Goal: Task Accomplishment & Management: Complete application form

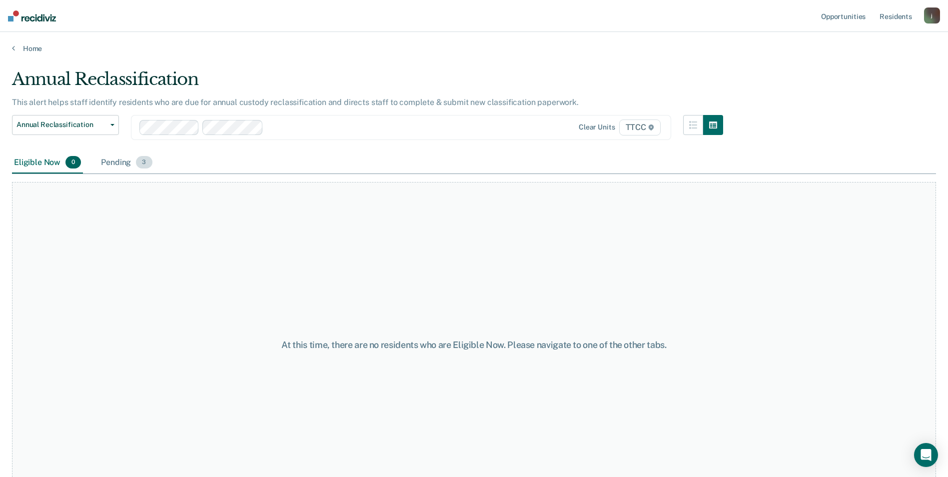
click at [118, 163] on div "Pending 3" at bounding box center [126, 163] width 55 height 22
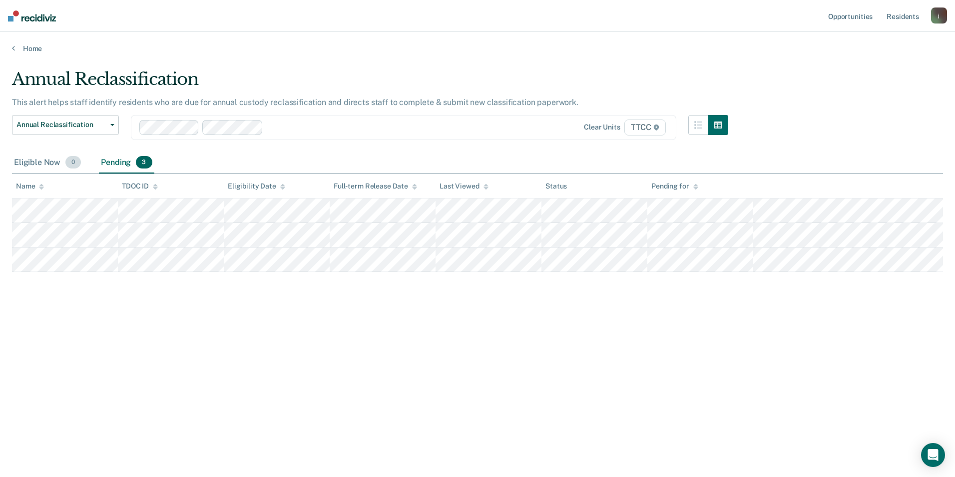
click at [36, 161] on div "Eligible Now 0" at bounding box center [47, 163] width 71 height 22
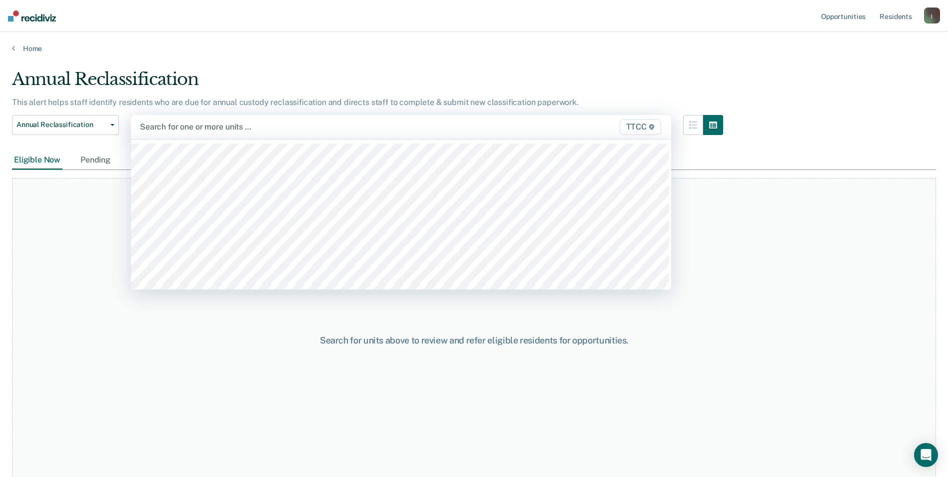
click at [189, 129] on div at bounding box center [322, 126] width 365 height 11
type input "bb"
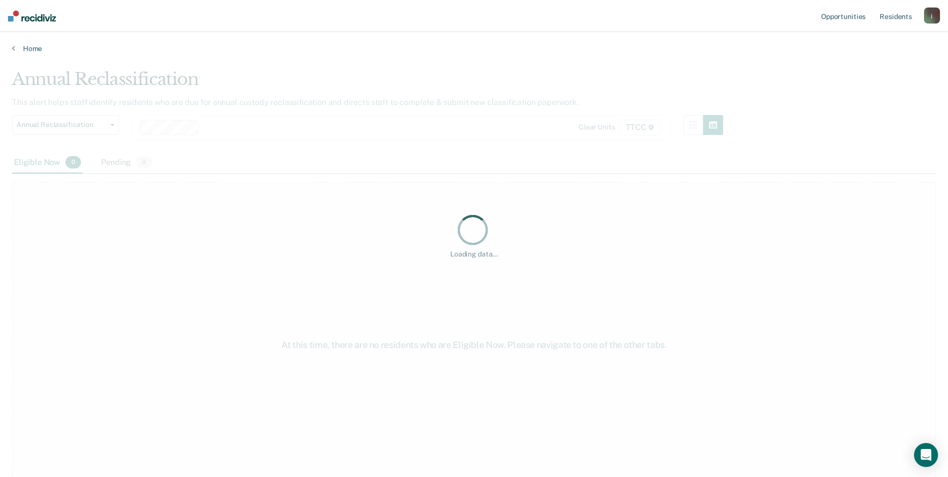
click at [205, 121] on div "Loading data..." at bounding box center [474, 235] width 924 height 333
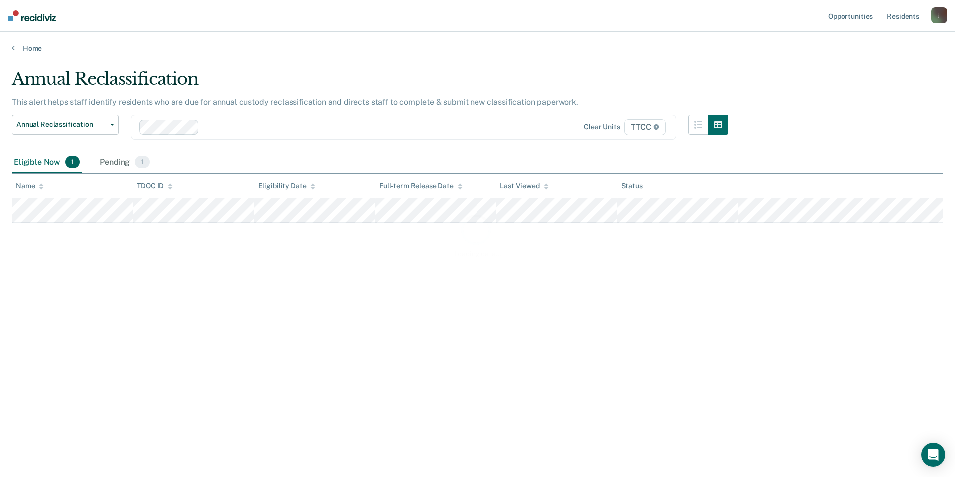
click at [209, 126] on div "Loading data..." at bounding box center [477, 235] width 931 height 333
click at [216, 134] on div at bounding box center [324, 127] width 370 height 15
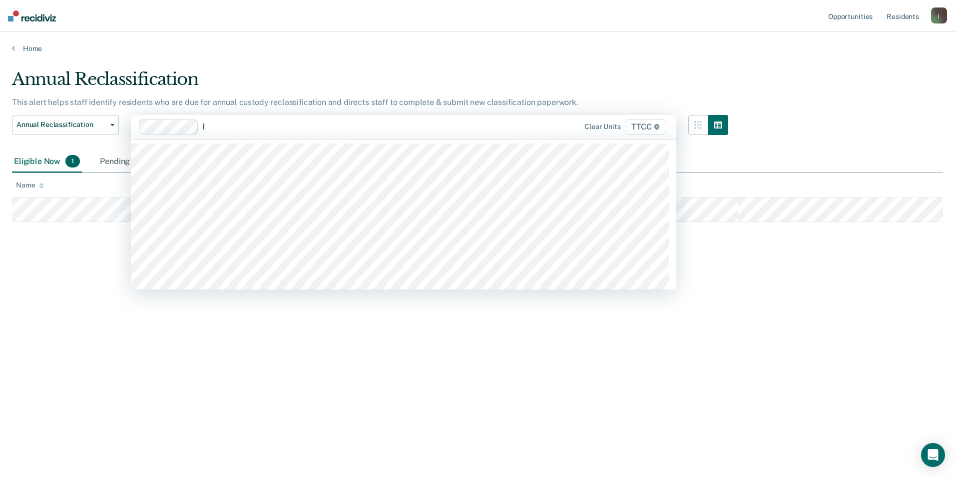
type input "bb"
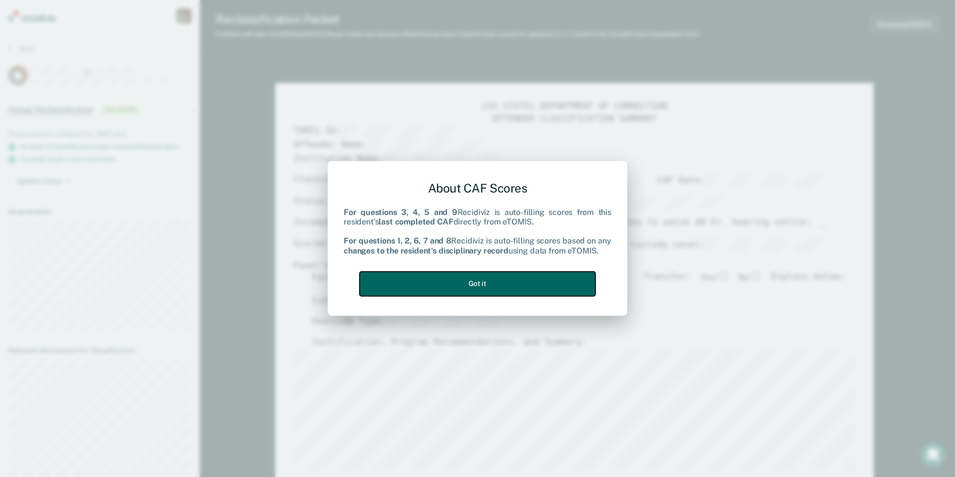
click at [438, 278] on button "Got it" at bounding box center [478, 283] width 236 height 24
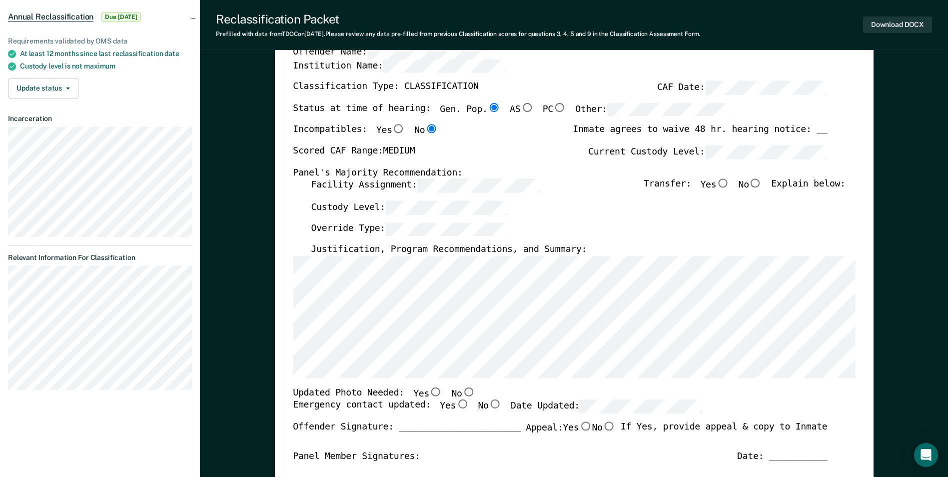
scroll to position [100, 0]
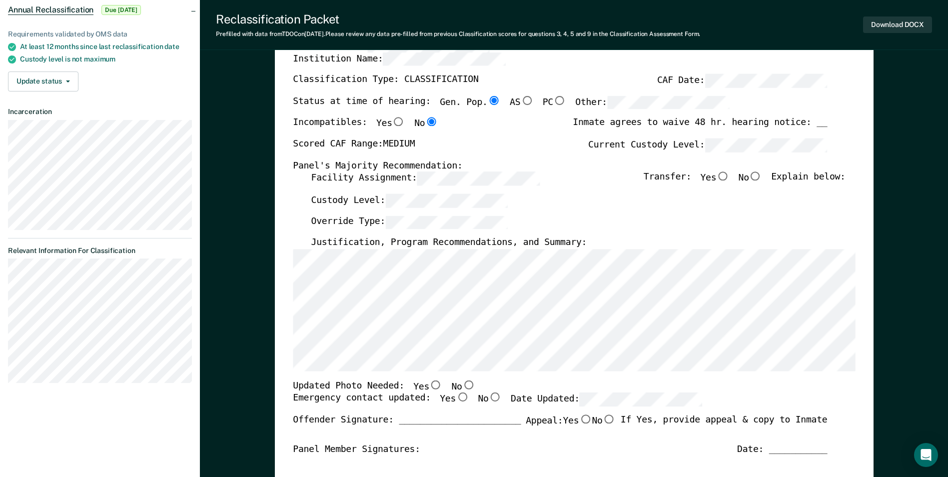
click at [291, 336] on div "[US_STATE] DEPARTMENT OF CORRECTION OFFENDER CLASSIFICATION SUMMARY TOMIS ID: O…" at bounding box center [574, 373] width 598 height 780
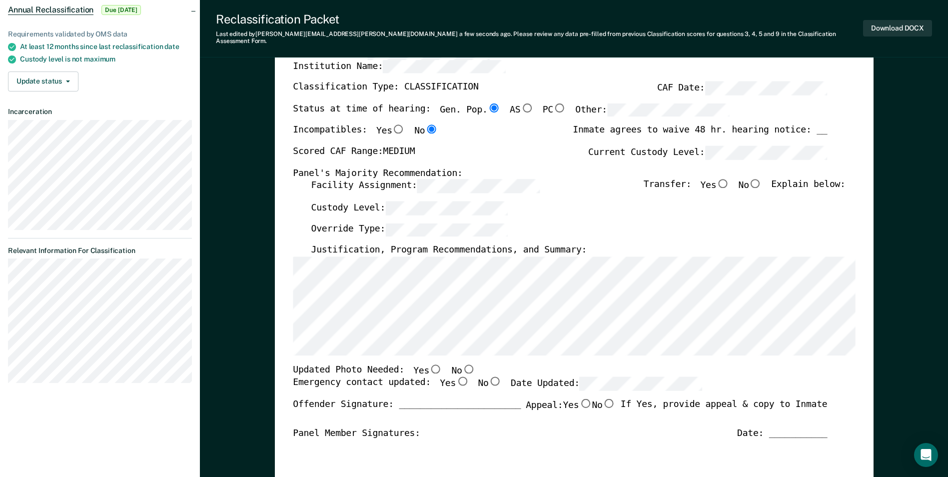
click at [462, 364] on input "No" at bounding box center [468, 368] width 13 height 9
type textarea "x"
radio input "true"
click at [456, 377] on input "Yes" at bounding box center [462, 381] width 13 height 9
type textarea "x"
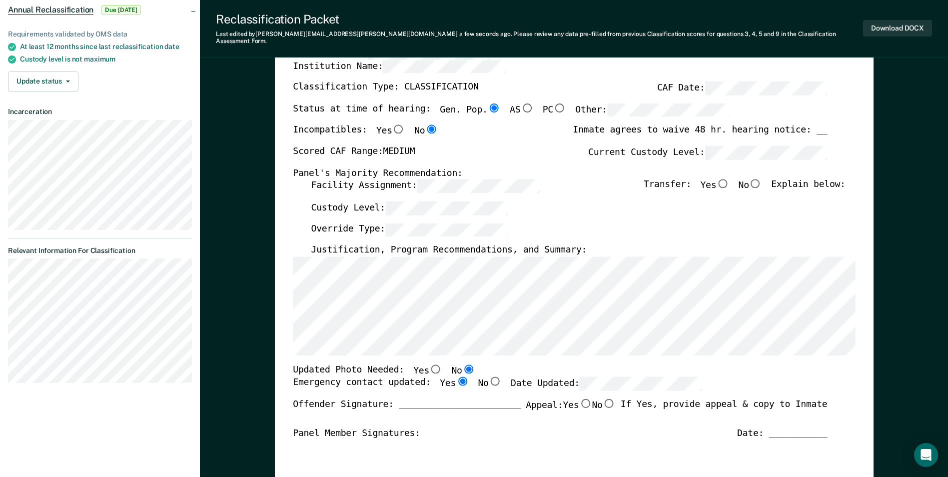
radio input "true"
click at [517, 419] on div "Offender Signature: _______________________ Appeal: Yes No If Yes, provide appe…" at bounding box center [560, 413] width 534 height 29
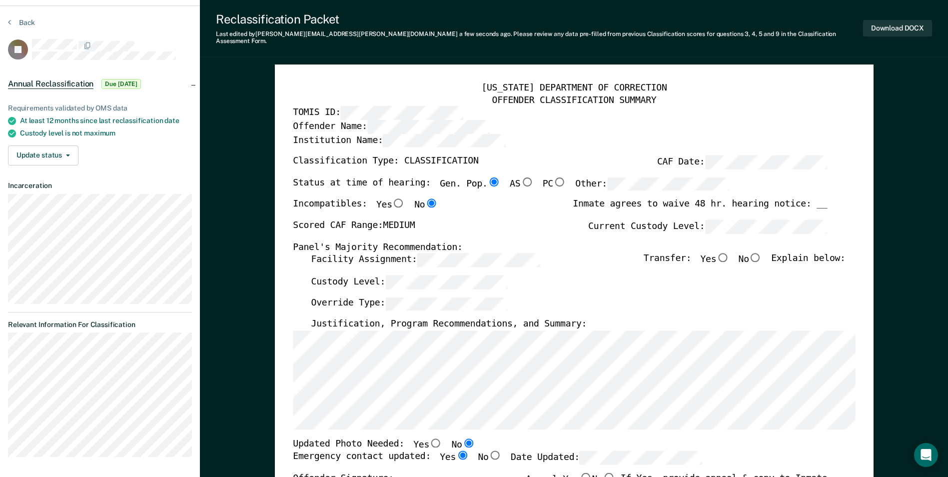
scroll to position [0, 0]
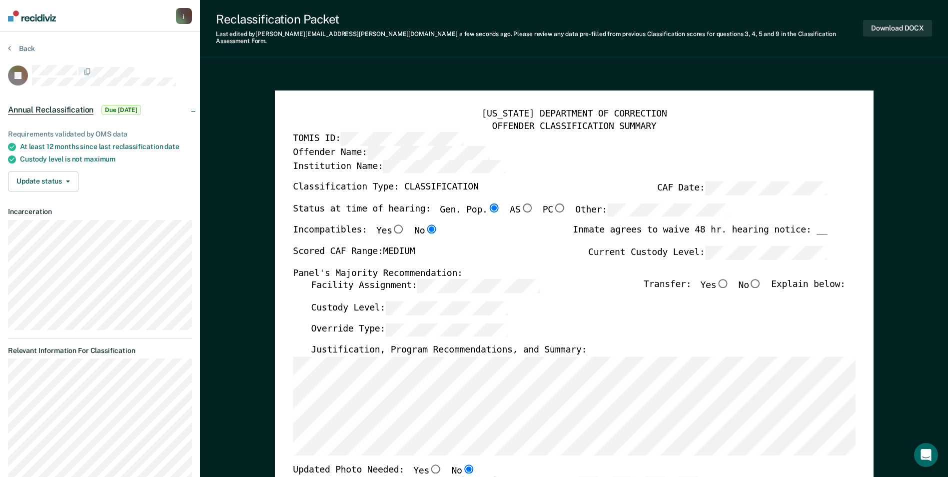
click at [761, 279] on input "No" at bounding box center [755, 283] width 13 height 9
type textarea "x"
radio input "true"
click at [530, 151] on div "Offender Name:" at bounding box center [560, 151] width 534 height 13
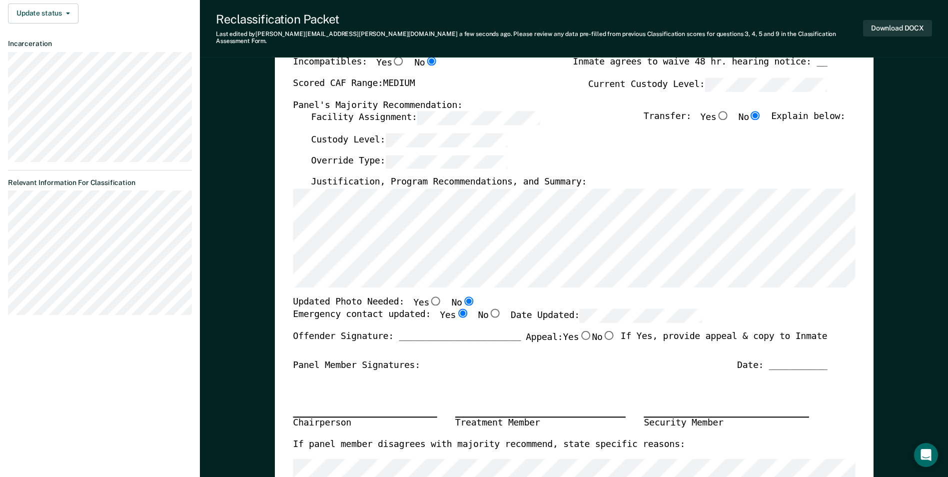
scroll to position [100, 0]
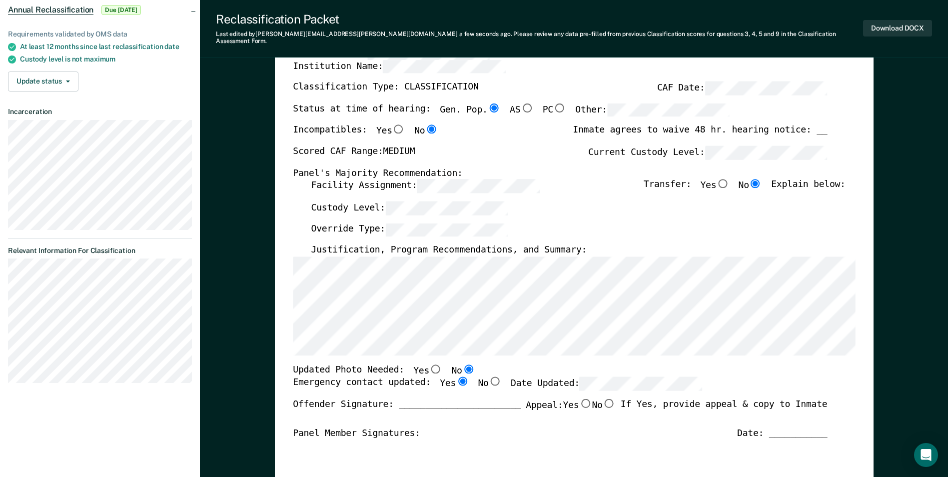
click at [523, 152] on div "Scored CAF Range: MEDIUM Current Custody Level:" at bounding box center [560, 156] width 534 height 22
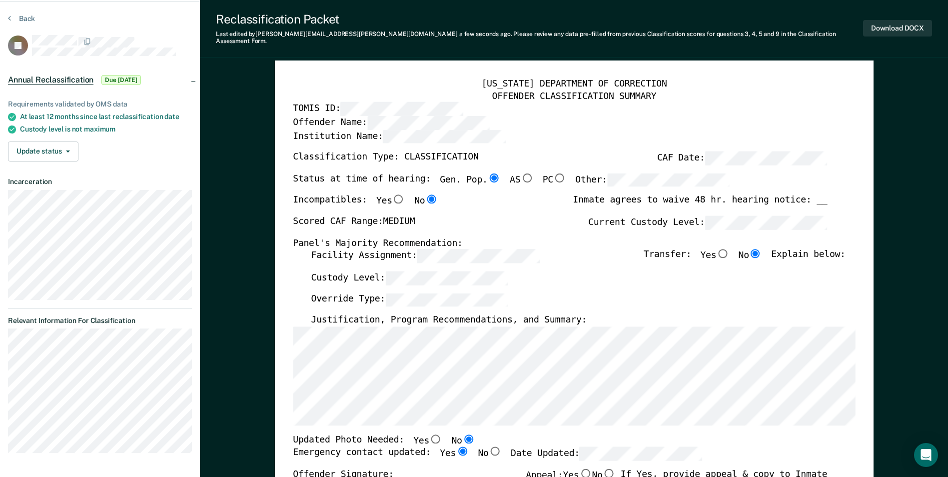
scroll to position [0, 0]
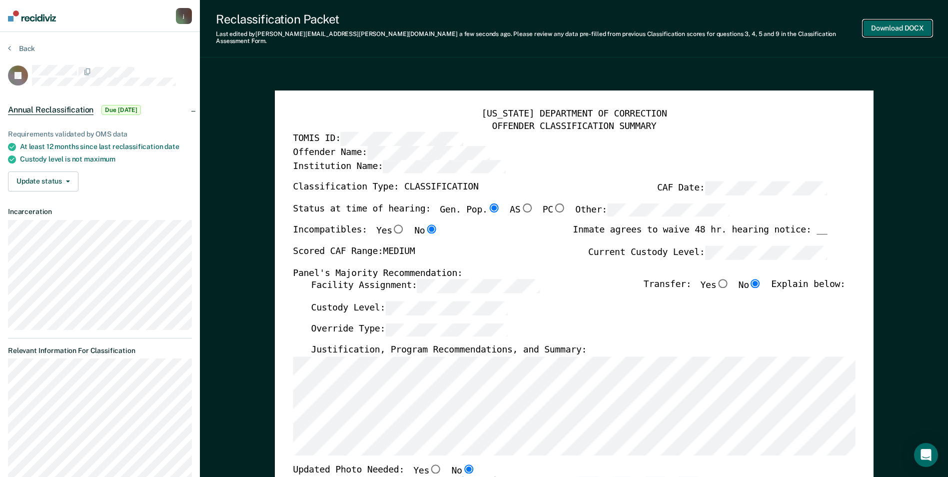
click at [899, 22] on button "Download DOCX" at bounding box center [897, 28] width 69 height 16
type textarea "x"
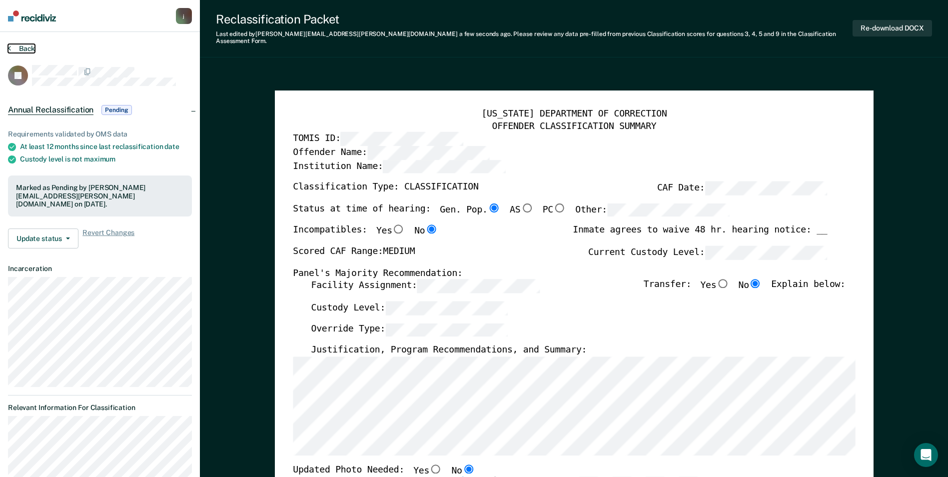
click at [16, 50] on button "Back" at bounding box center [21, 48] width 27 height 9
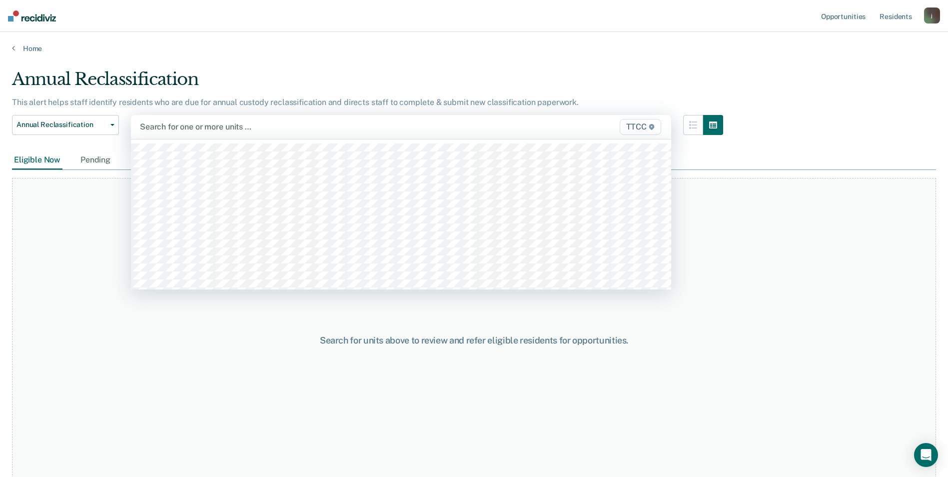
click at [185, 126] on div at bounding box center [322, 126] width 365 height 11
type input "aa"
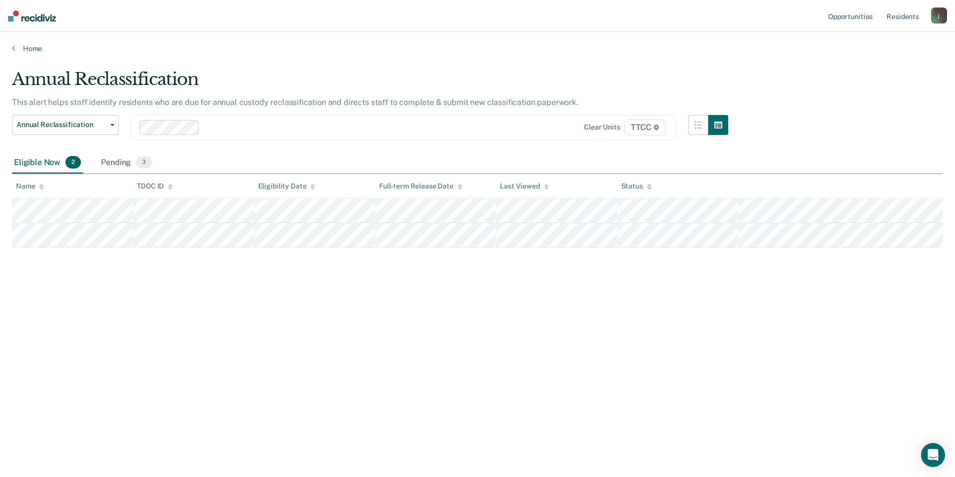
click at [222, 125] on div "Loading data..." at bounding box center [477, 235] width 931 height 333
click at [222, 126] on div at bounding box center [356, 126] width 305 height 11
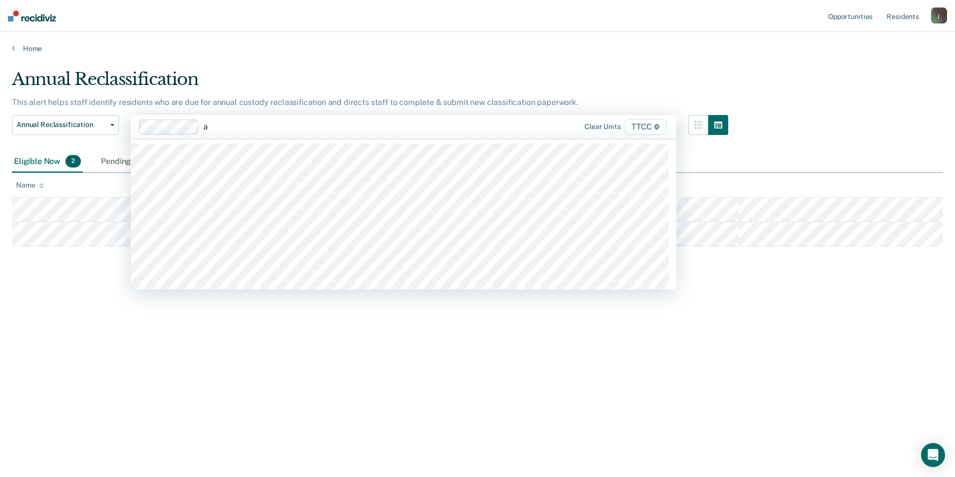
type input "aa"
